Goal: Task Accomplishment & Management: Complete application form

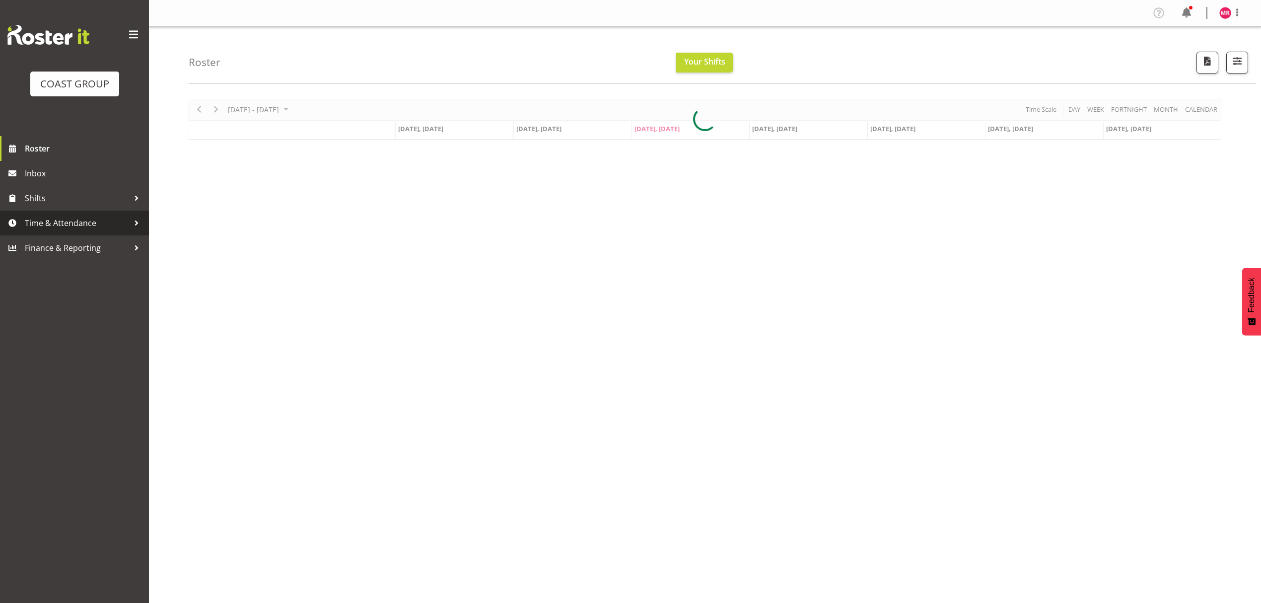
click at [84, 221] on span "Time & Attendance" at bounding box center [77, 223] width 104 height 15
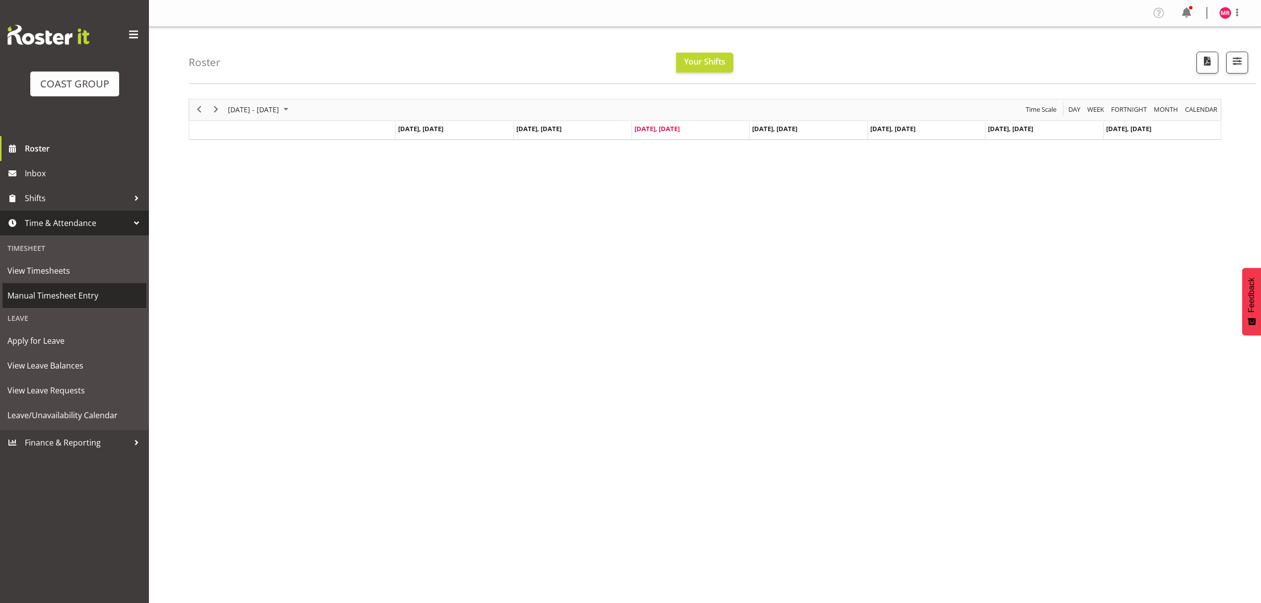
click at [80, 292] on span "Manual Timesheet Entry" at bounding box center [74, 295] width 134 height 15
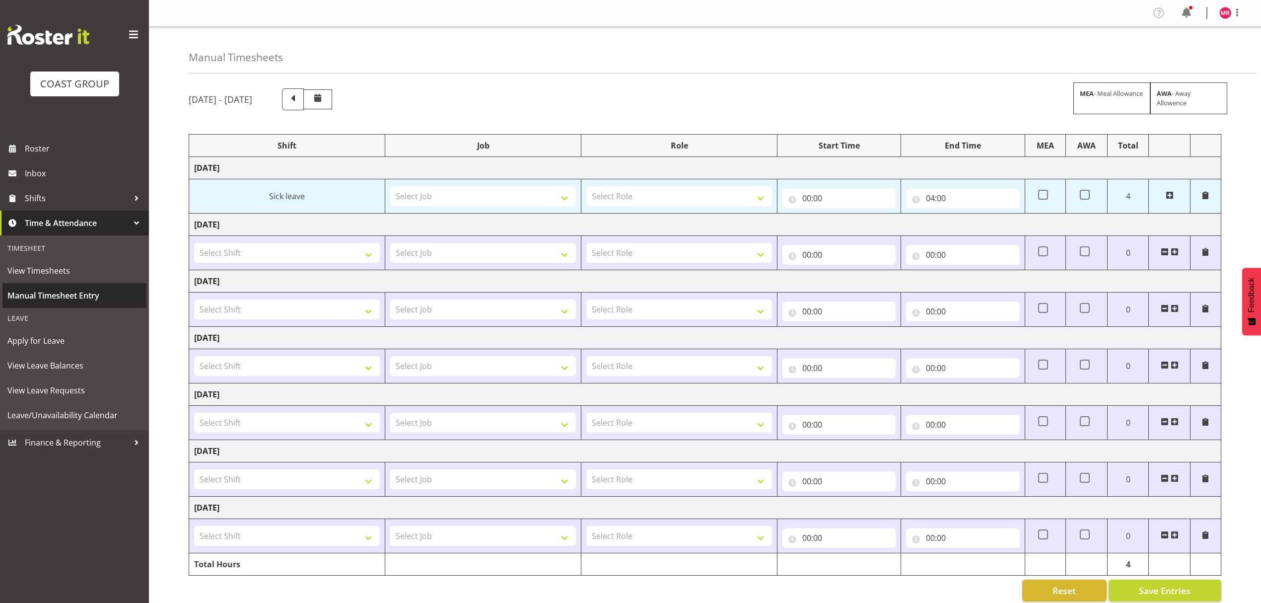
click at [51, 293] on span "Manual Timesheet Entry" at bounding box center [74, 295] width 134 height 15
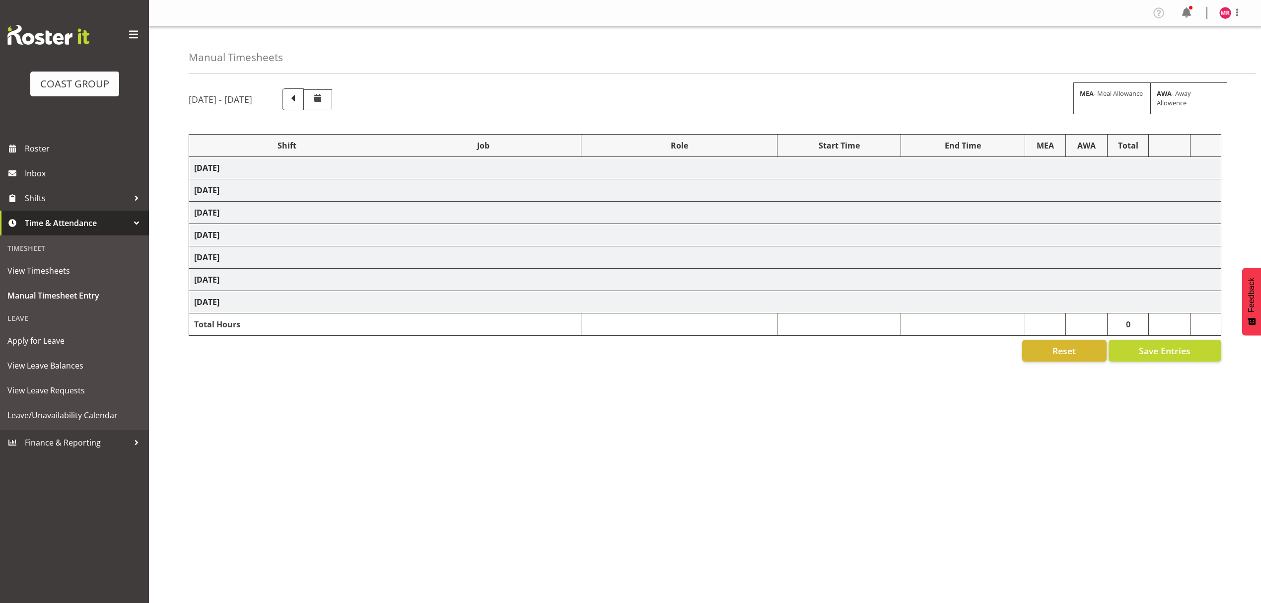
click at [284, 167] on td "[DATE]" at bounding box center [705, 168] width 1032 height 22
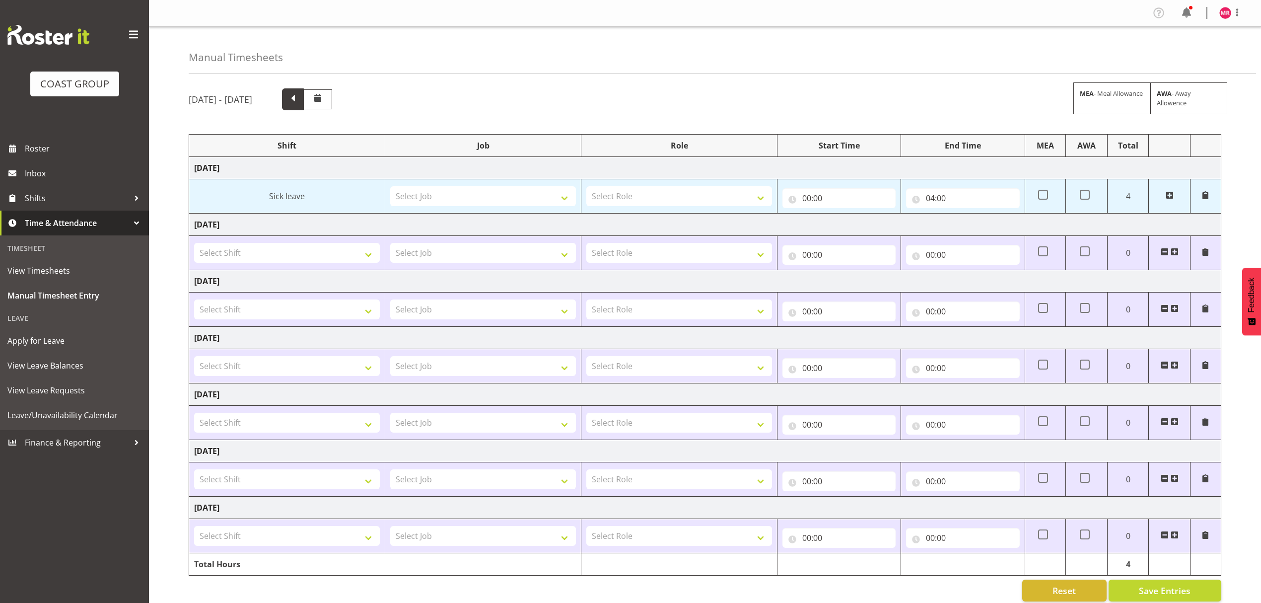
click at [299, 97] on span at bounding box center [293, 98] width 13 height 13
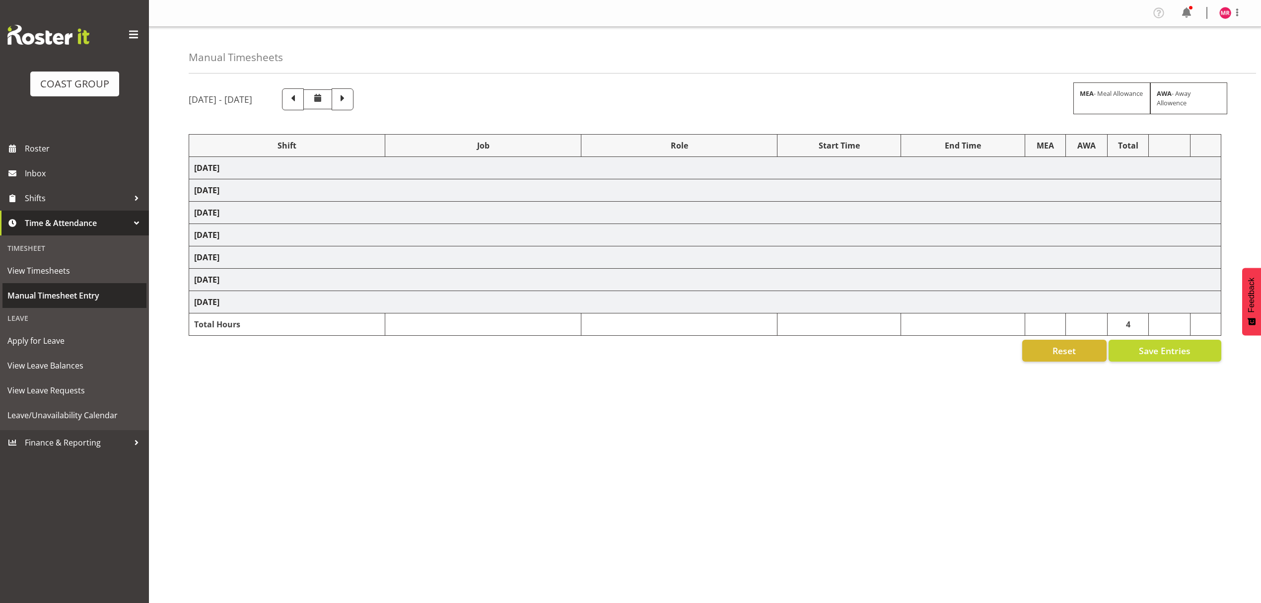
click at [253, 171] on td "[DATE]" at bounding box center [705, 168] width 1032 height 22
select select "1321"
select select "8652"
select select "1321"
select select "10279"
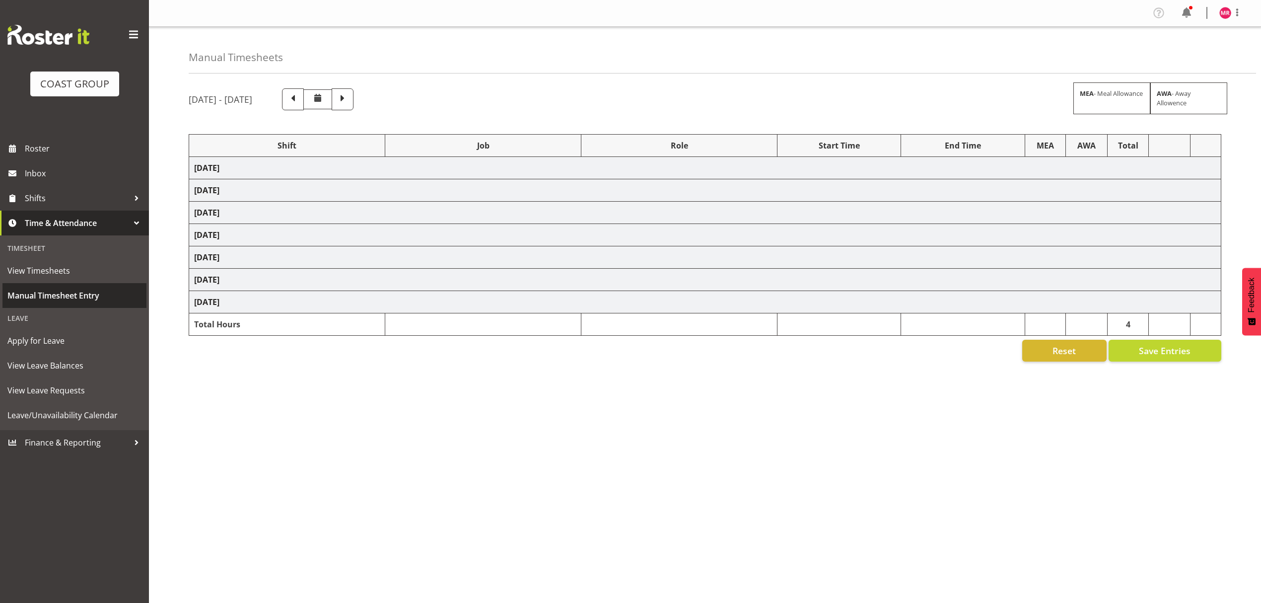
select select "1321"
select select "10459"
select select "1321"
select select "9315"
select select "1321"
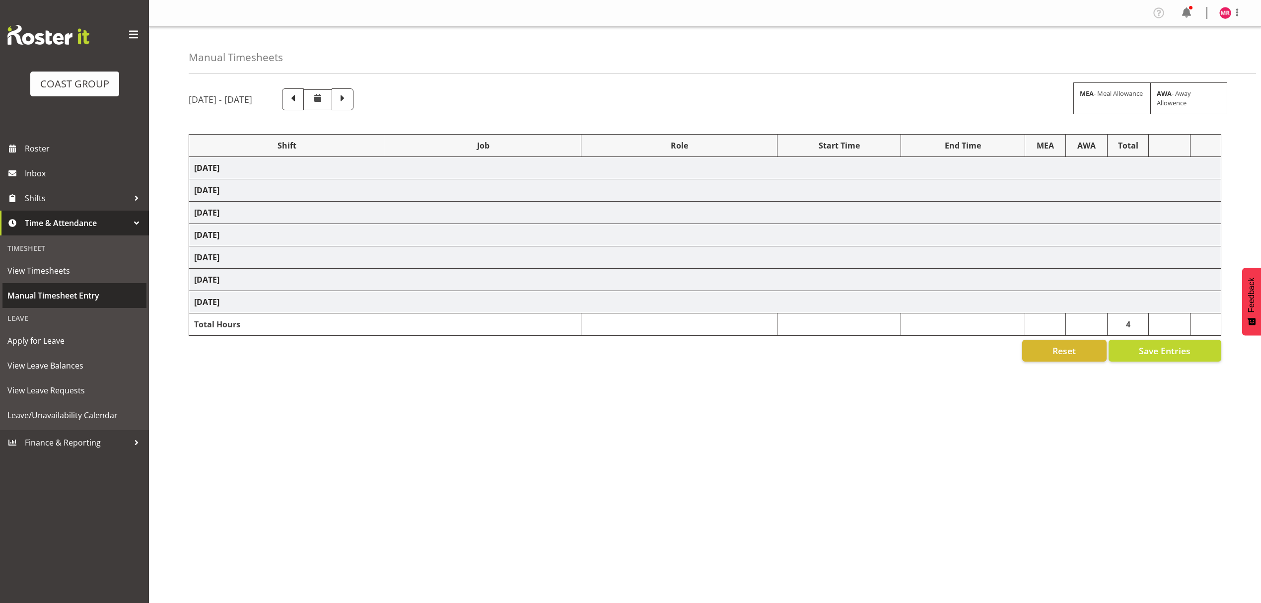
select select "9033"
select select "1321"
select select "8664"
select select "1321"
select select "9443"
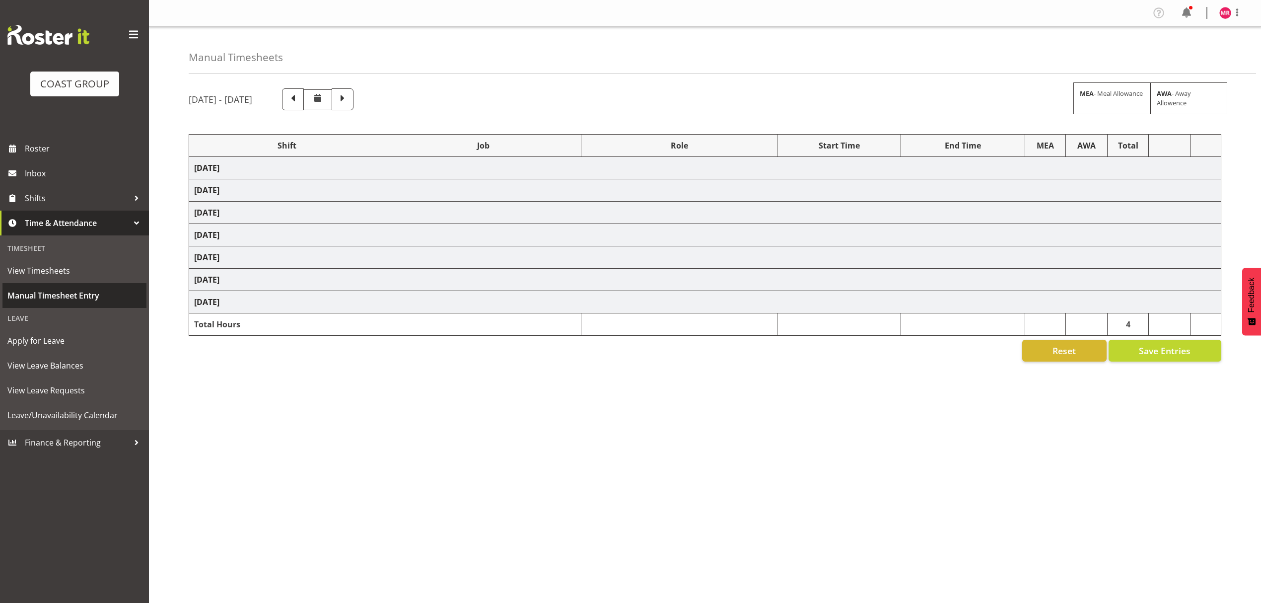
select select "1321"
select select "9196"
select select "1321"
select select "8652"
select select "1321"
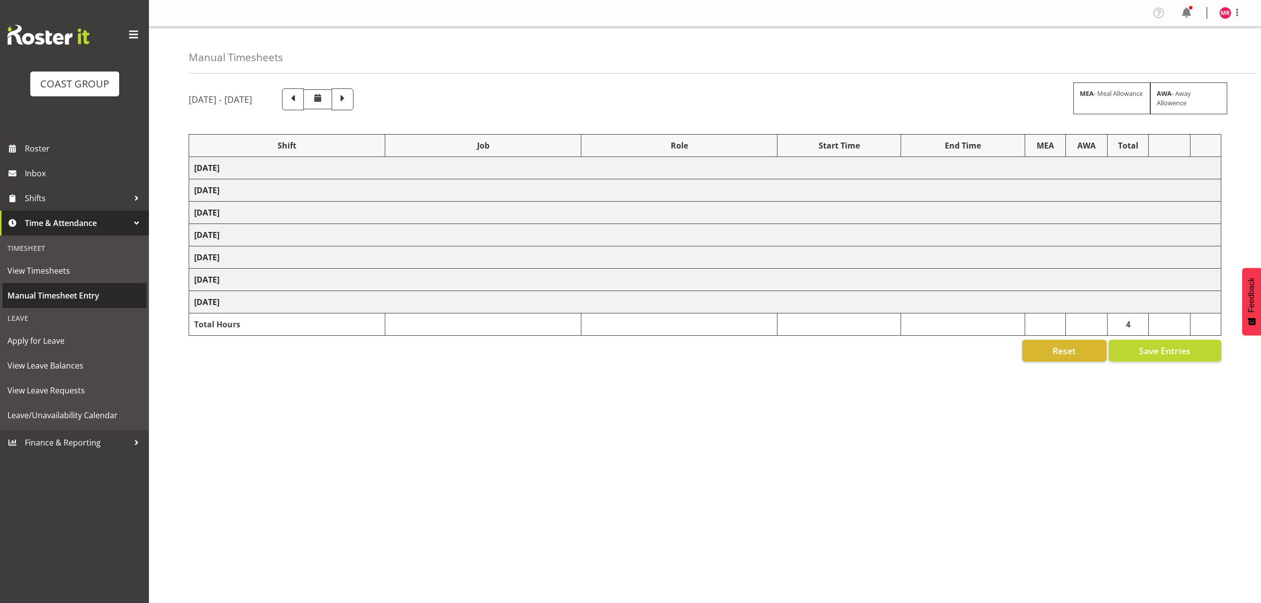
select select "9888"
select select "1321"
select select "10307"
select select "1321"
select select "9890"
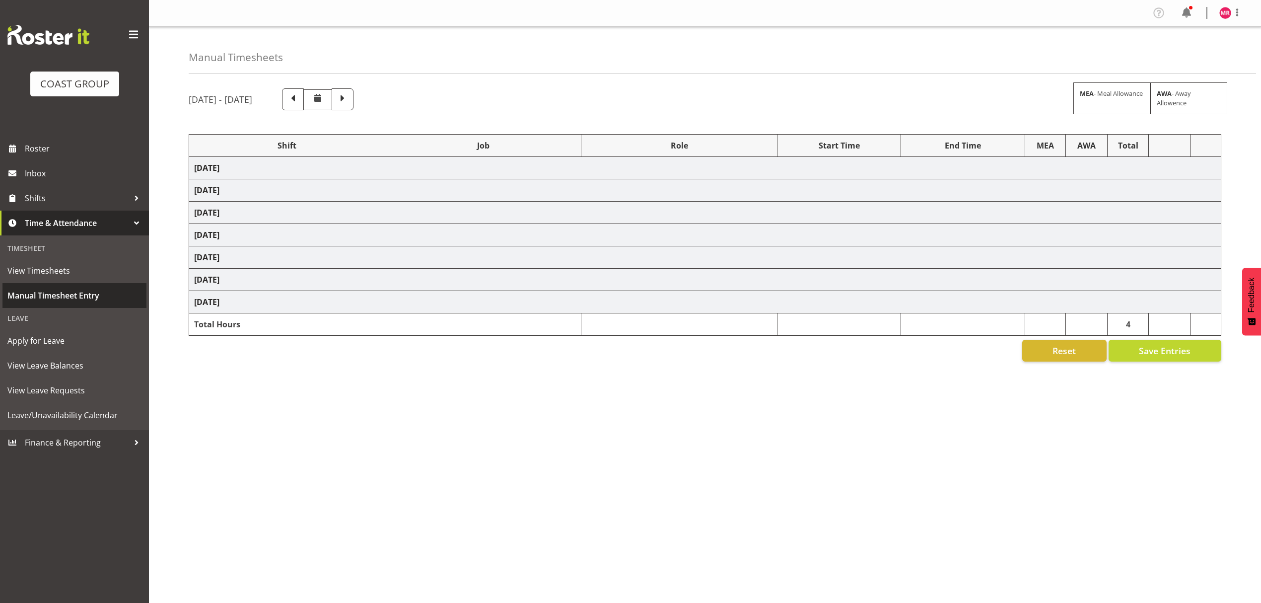
select select "1321"
select select "9321"
select select "1321"
select select "9630"
select select "1321"
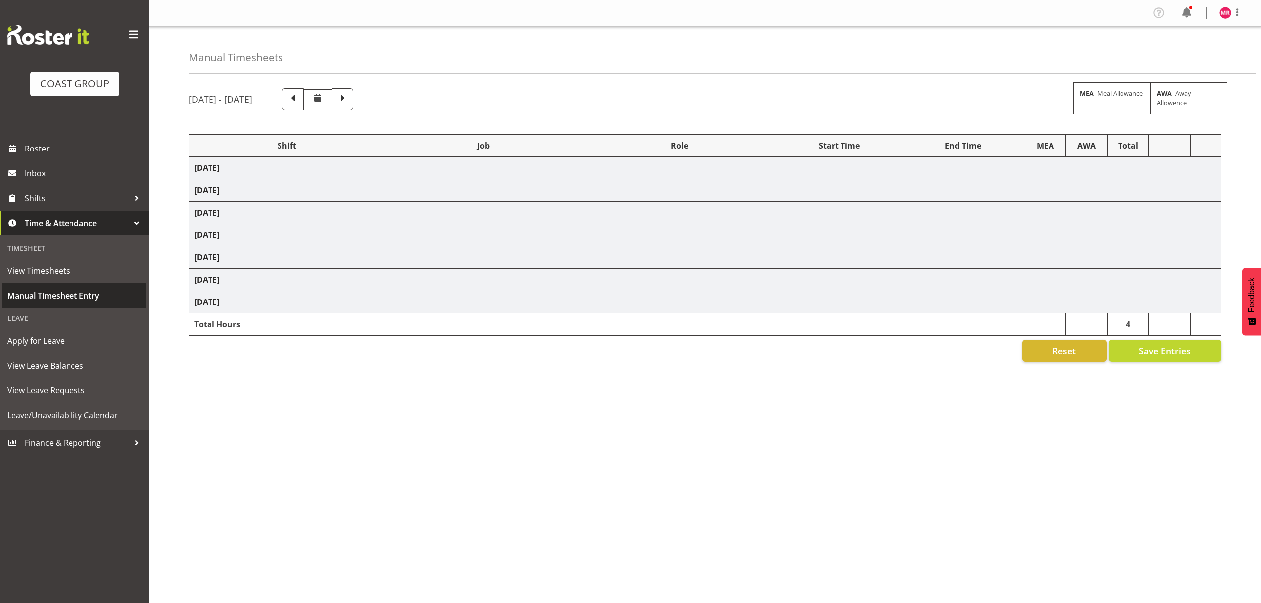
select select "9315"
select select "1321"
select select "9878"
select select "1321"
select select "9443"
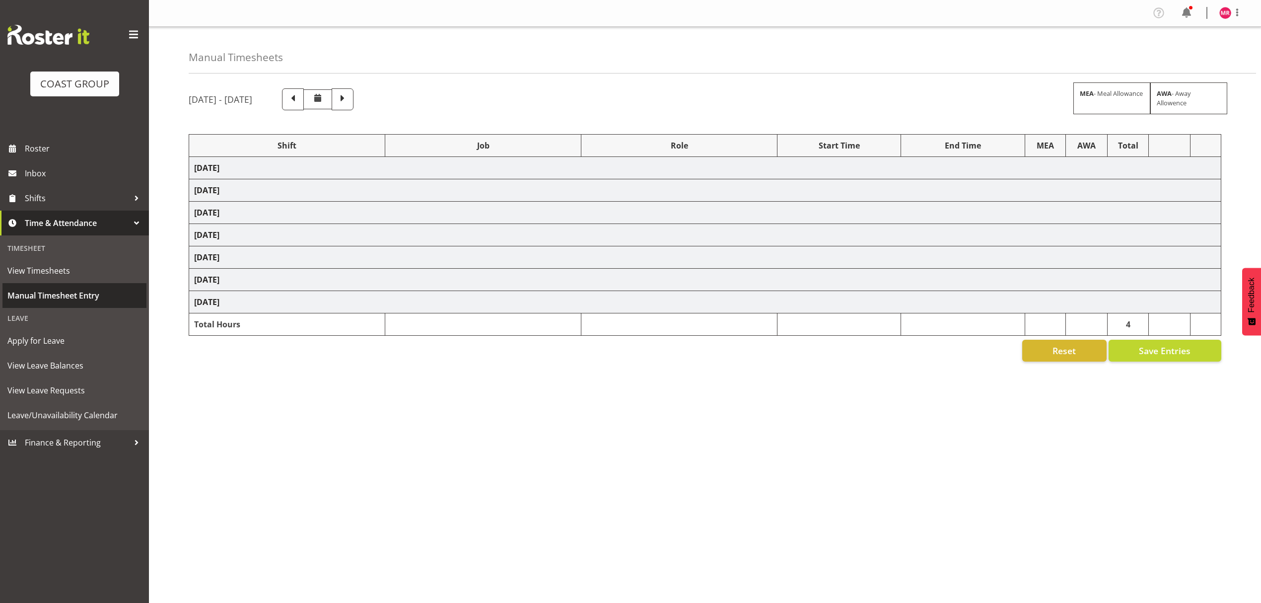
select select "1321"
select select "9888"
select select "1321"
select select "10279"
select select "1321"
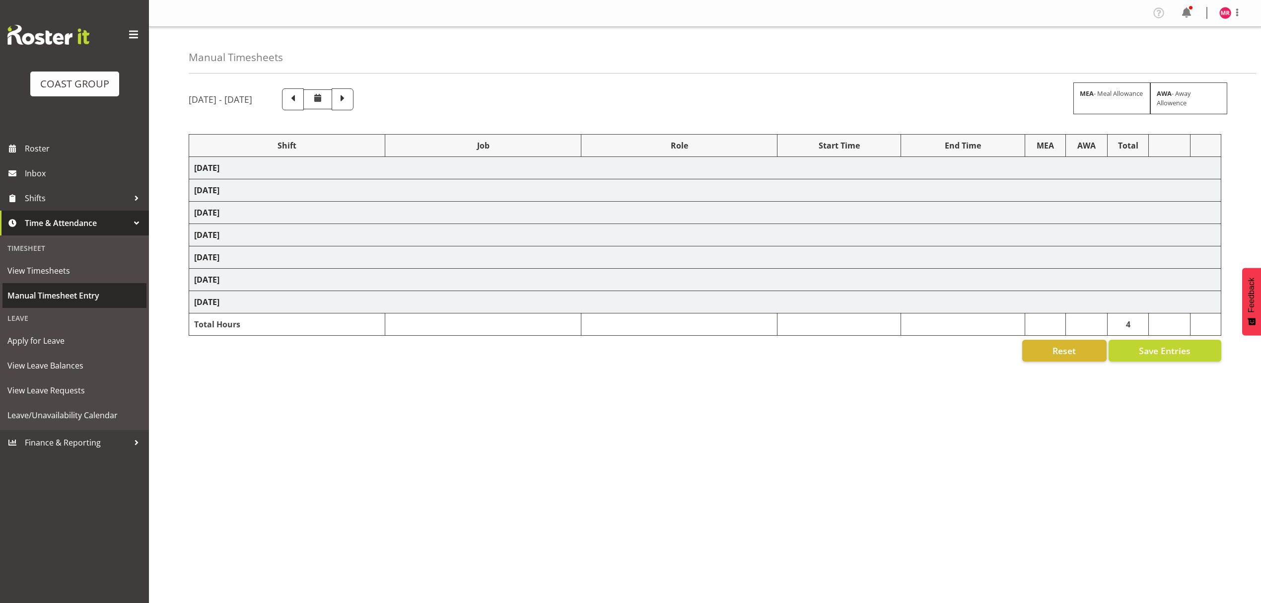
select select "9445"
select select "1321"
select select "9129"
select select "1321"
select select "9878"
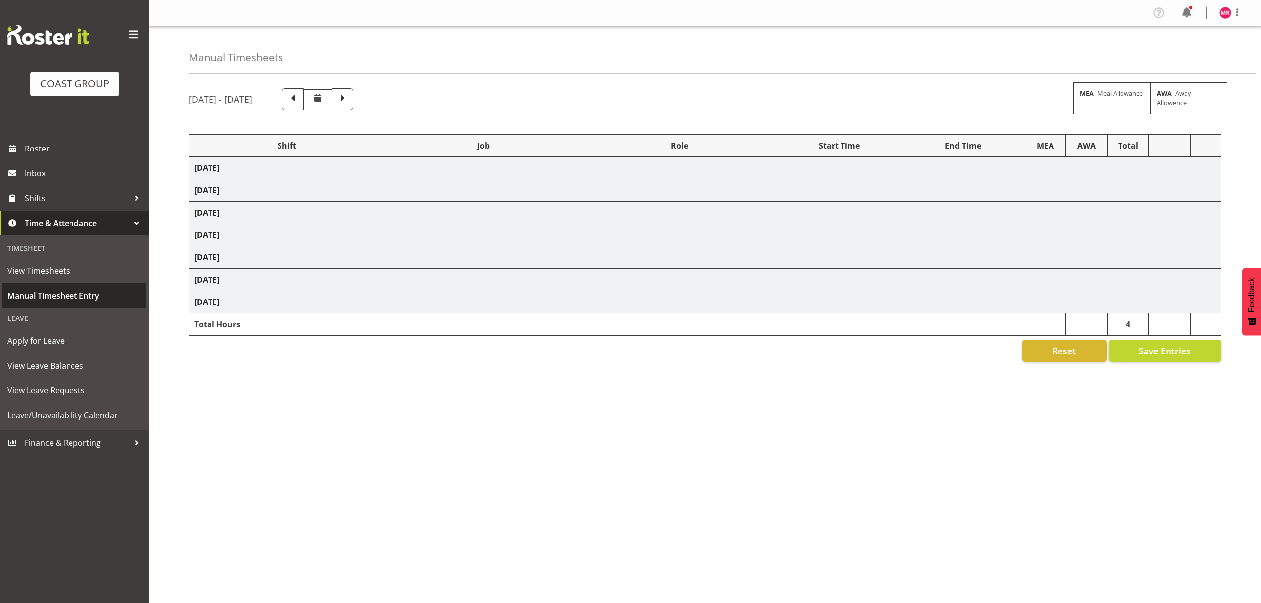
select select "1321"
select select "9445"
select select "1321"
select select "10319"
select select "1321"
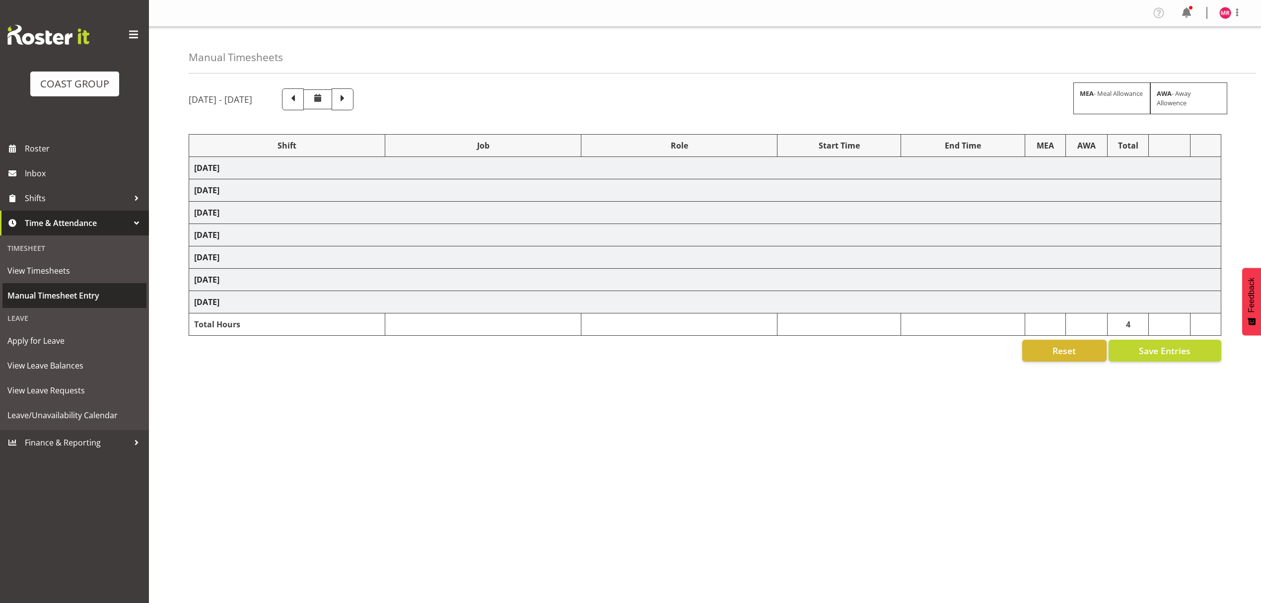
select select "9348"
select select "1321"
select select "9932"
select select "1321"
select select "10251"
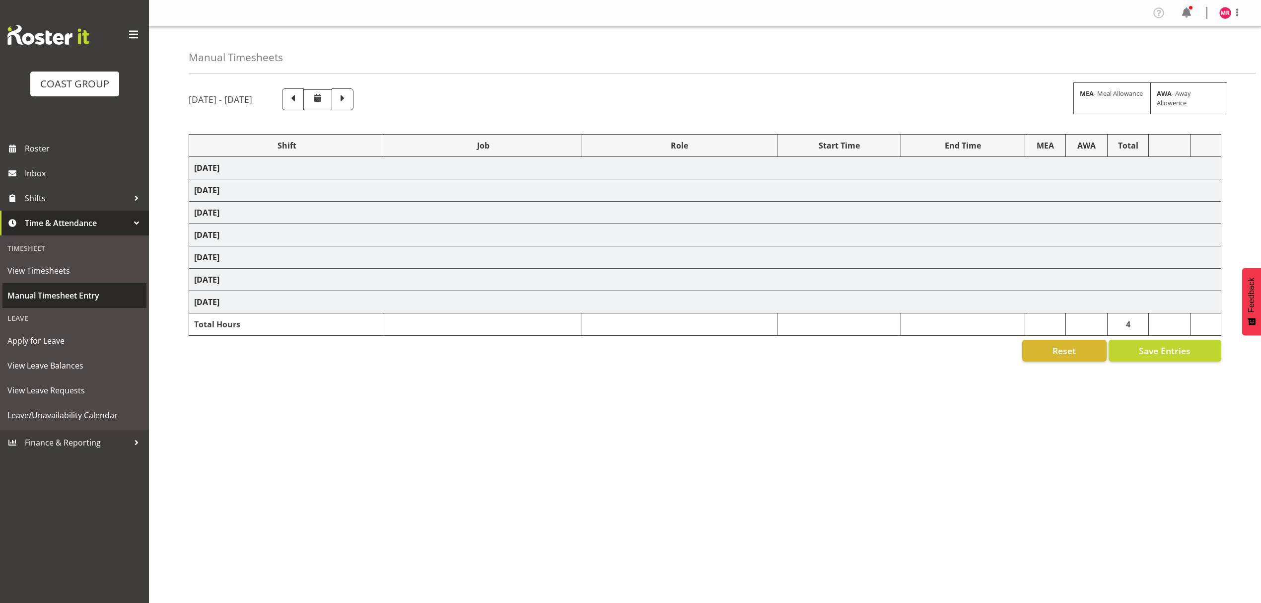
select select "1321"
select select "9890"
select select "1321"
select select "9447"
select select "1321"
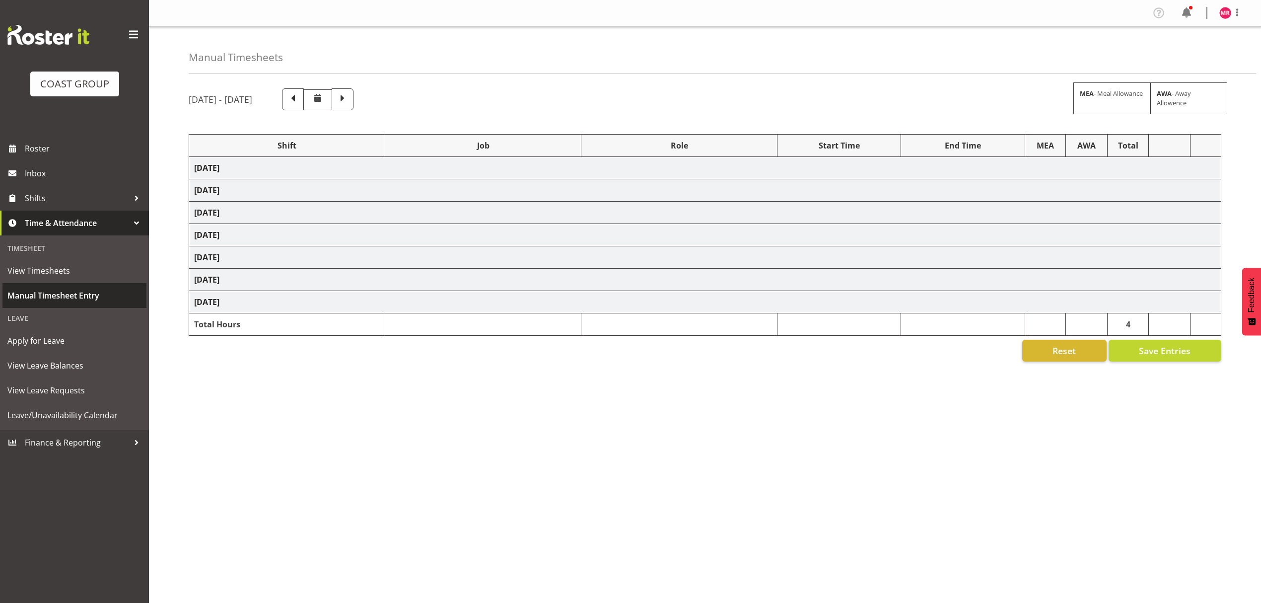
select select "10300"
select select "1321"
select select "8934"
select select "1321"
select select "9630"
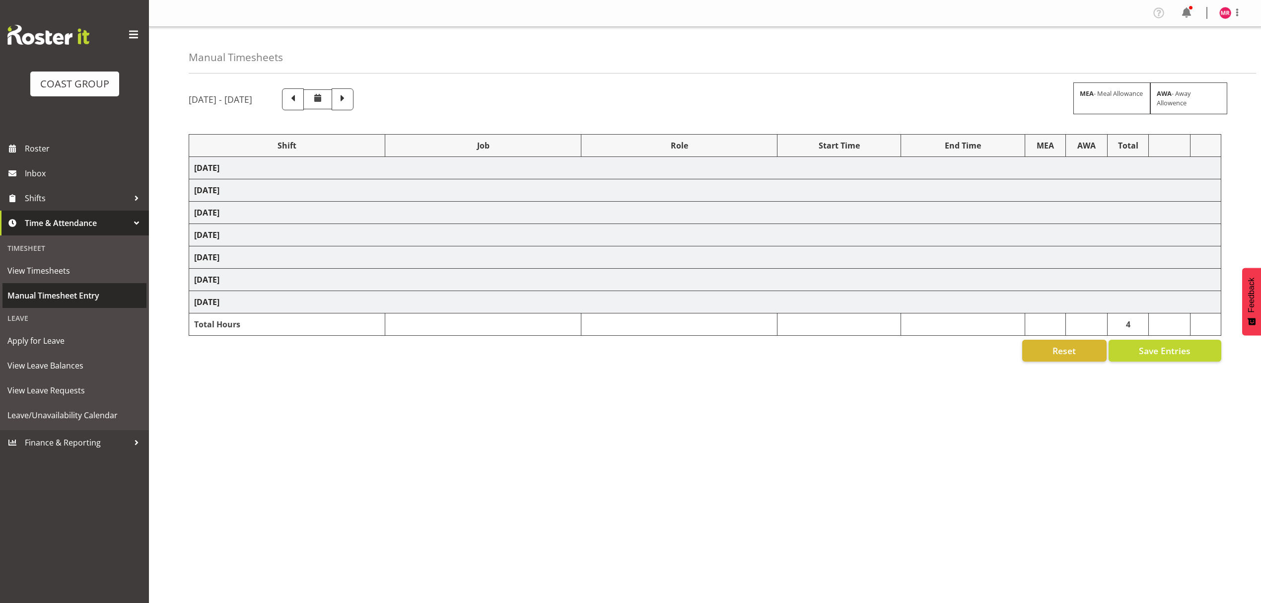
select select "1321"
select select "9890"
select select "1321"
select select "9898"
select select "1321"
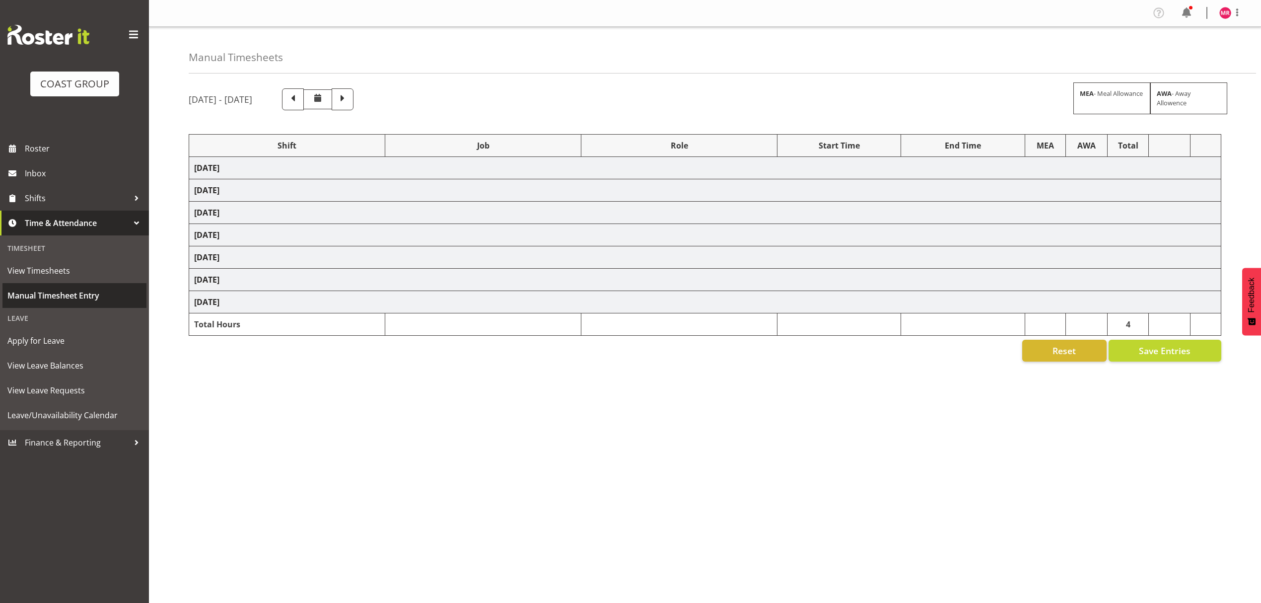
select select "9690"
select select "1321"
select select "9348"
select select "1321"
select select "9898"
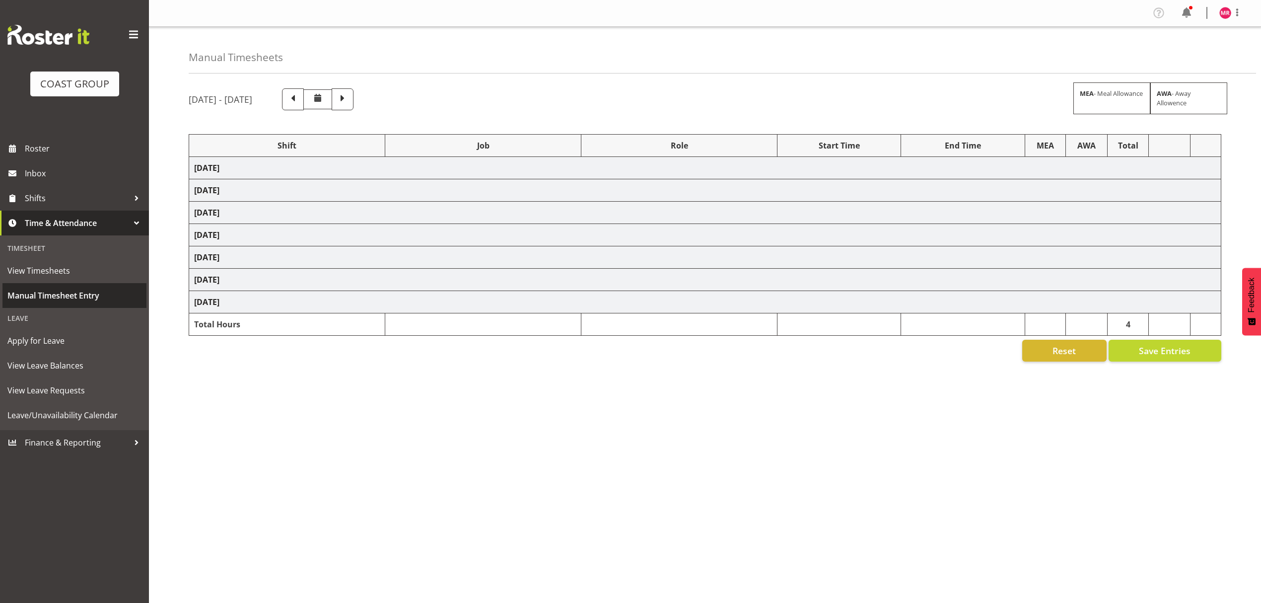
select select "1321"
select select "9321"
select select "1321"
select select "9348"
select select "1321"
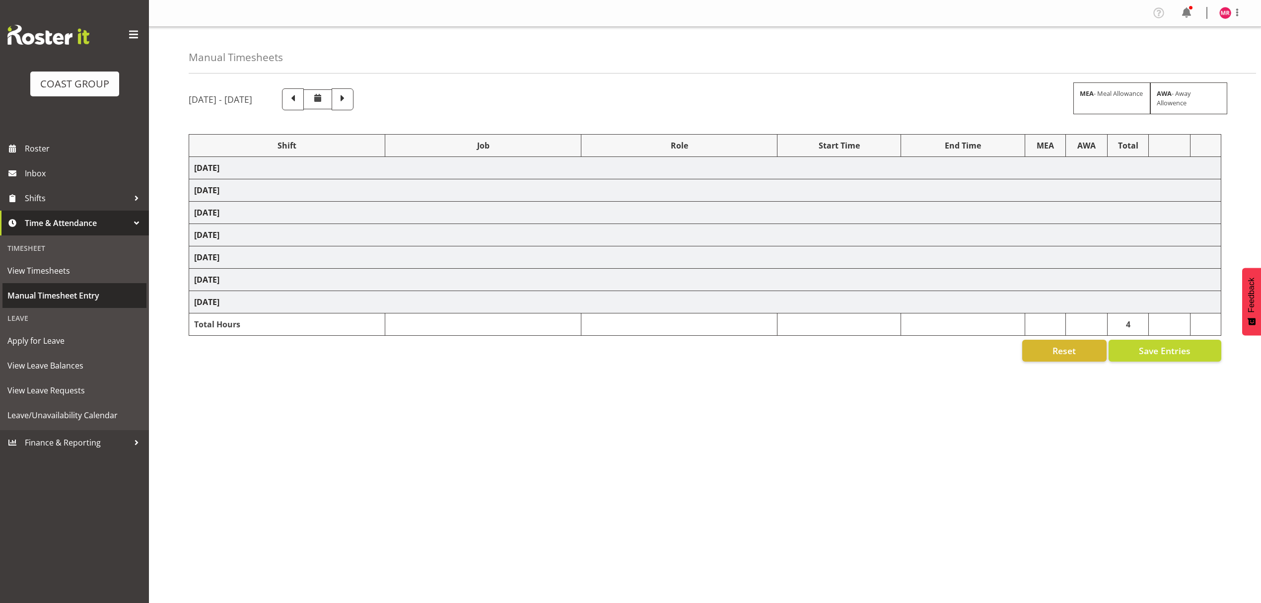
select select "8934"
select select "1321"
select select "8664"
select select "1321"
select select "9888"
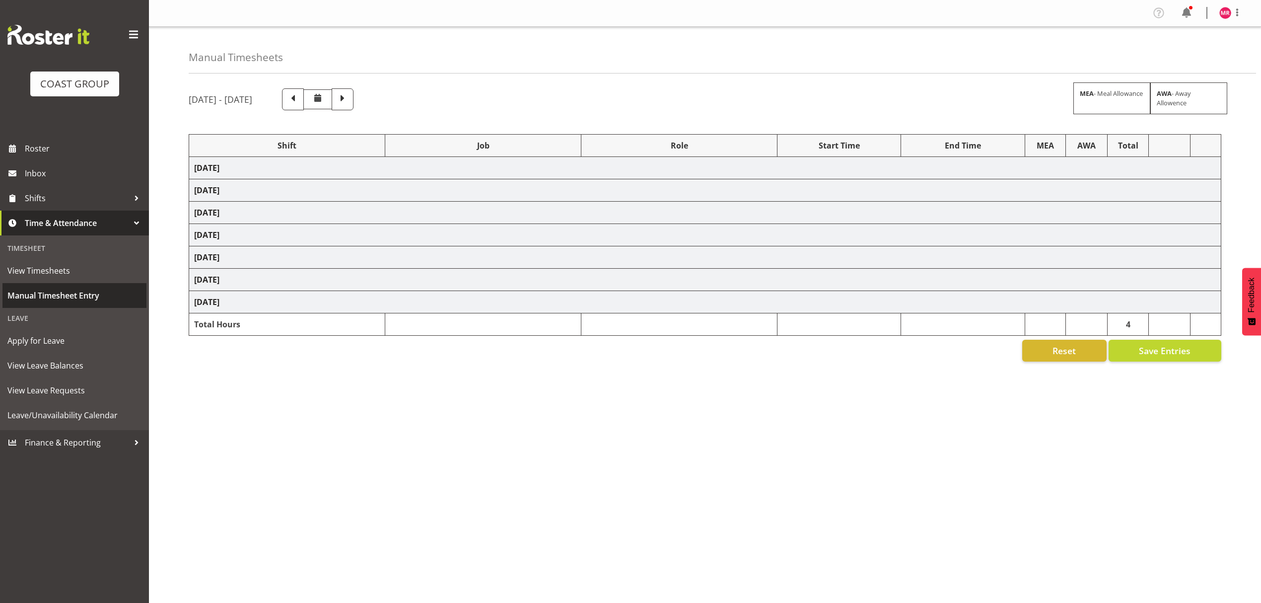
select select "1321"
select select "10251"
select select "1321"
select select "9816"
select select "1321"
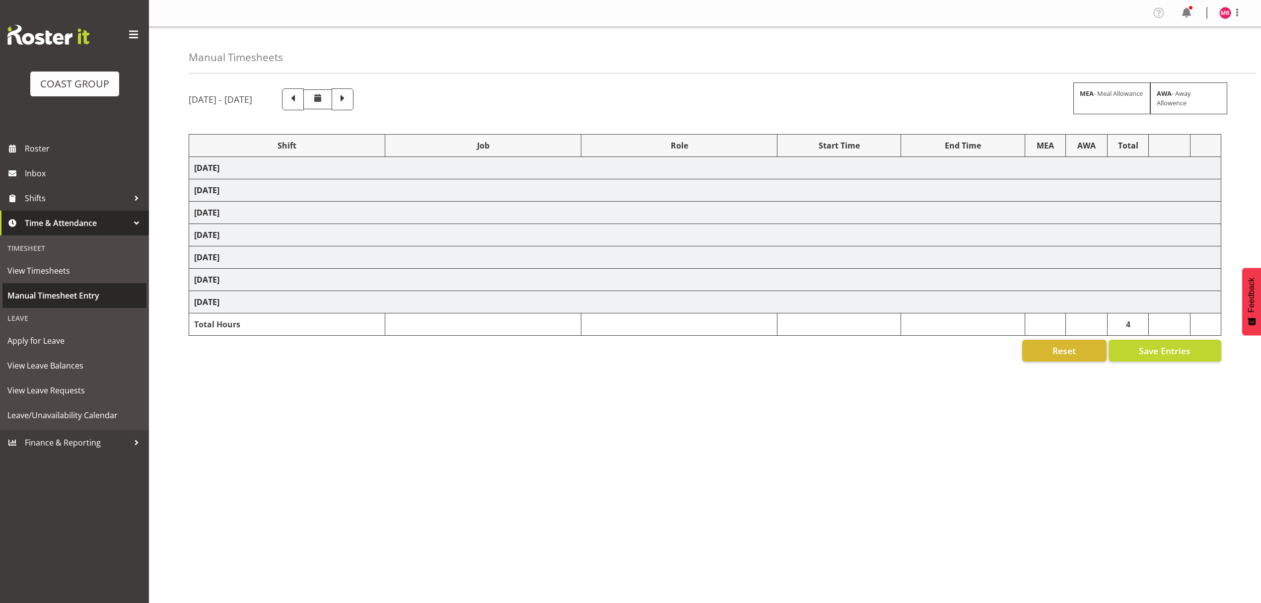
select select "10517"
select select "1321"
select select "9993"
select select "1321"
select select "9447"
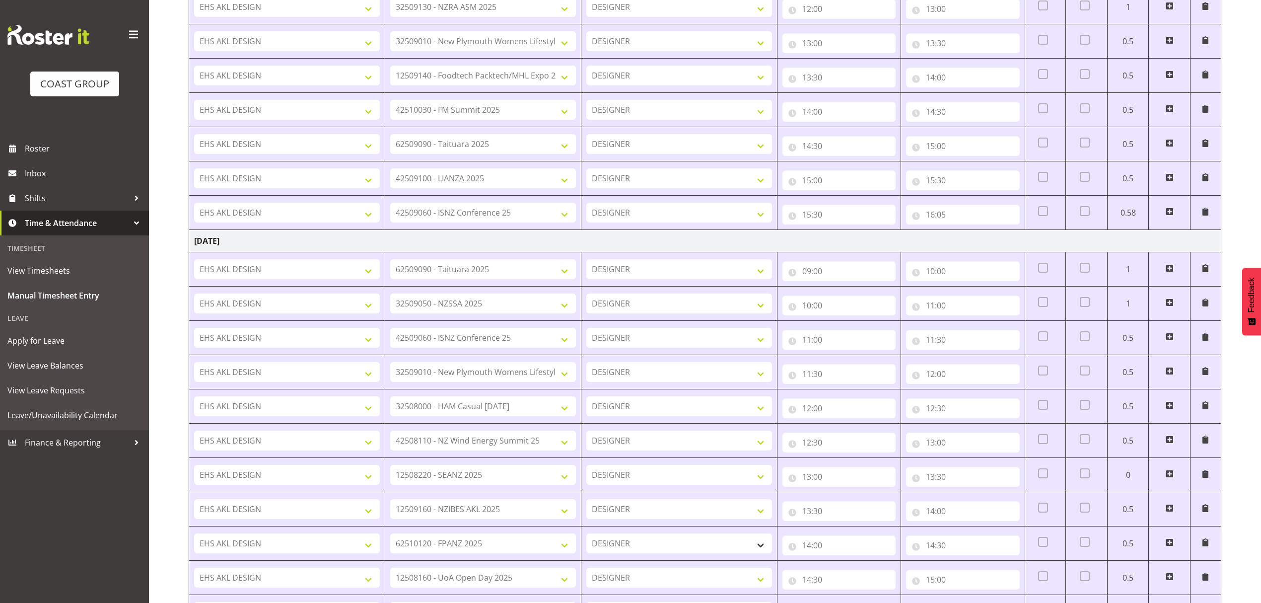
scroll to position [1465, 0]
